Goal: Task Accomplishment & Management: Use online tool/utility

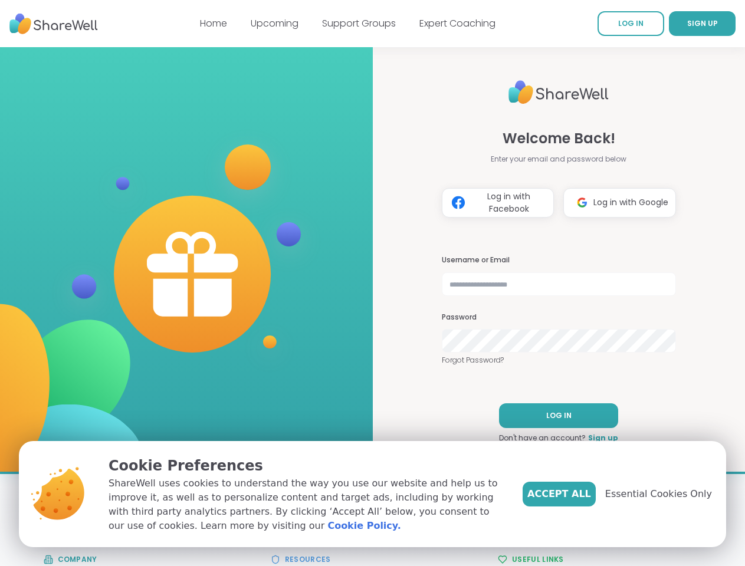
click at [372, 283] on div at bounding box center [186, 252] width 373 height 373
click at [687, 24] on span "SIGN UP" at bounding box center [702, 23] width 31 height 10
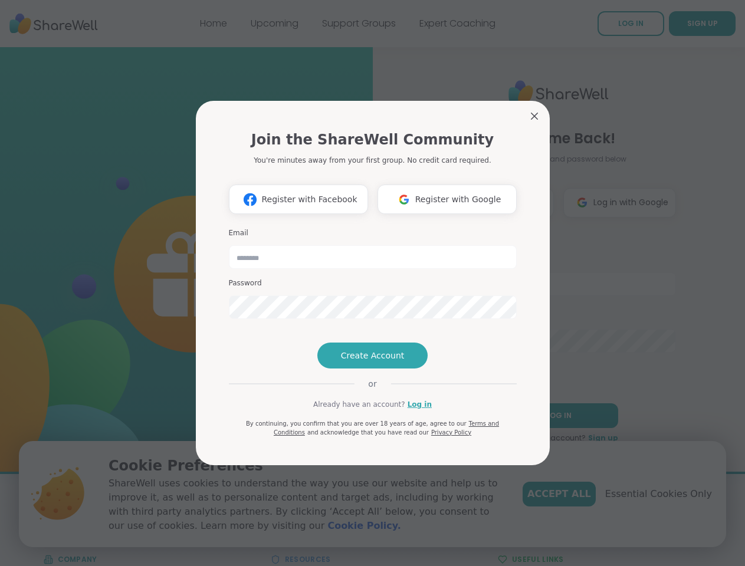
click at [498, 203] on span "Register with Google" at bounding box center [458, 200] width 86 height 12
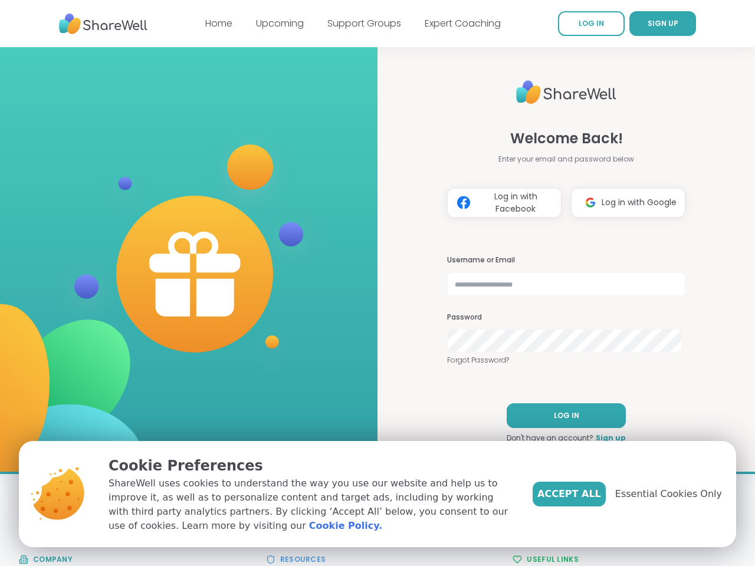
click at [559, 416] on span "LOG IN" at bounding box center [566, 416] width 25 height 11
click at [579, 494] on span "Accept All" at bounding box center [569, 494] width 64 height 14
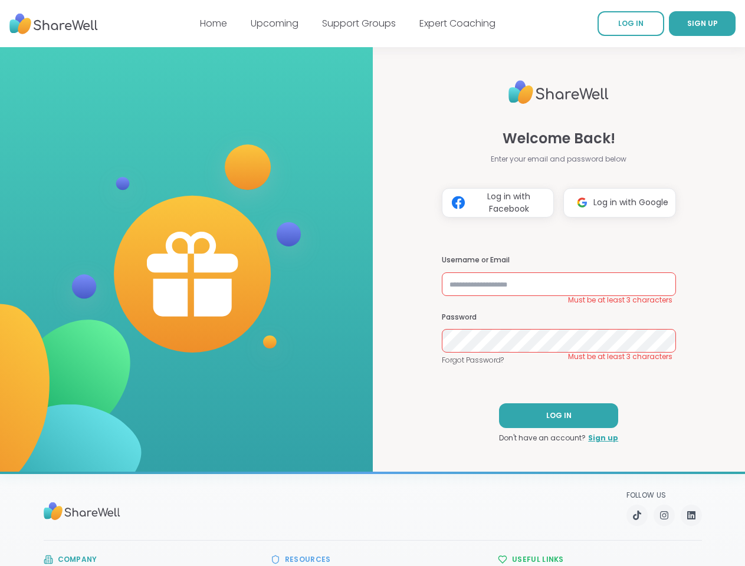
click at [665, 494] on p "Follow Us" at bounding box center [665, 495] width 76 height 9
